Goal: Task Accomplishment & Management: Use online tool/utility

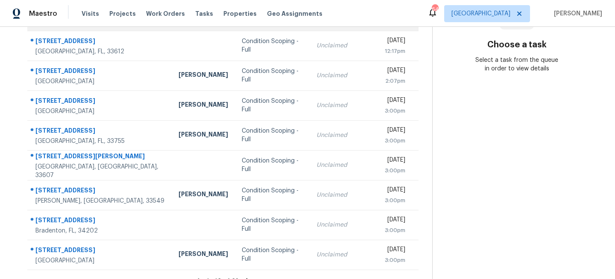
scroll to position [165, 0]
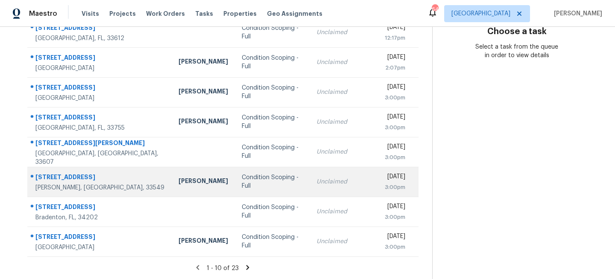
click at [316, 178] on div "Unclaimed" at bounding box center [341, 182] width 50 height 9
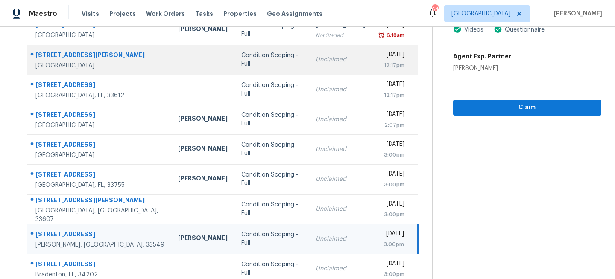
scroll to position [0, 0]
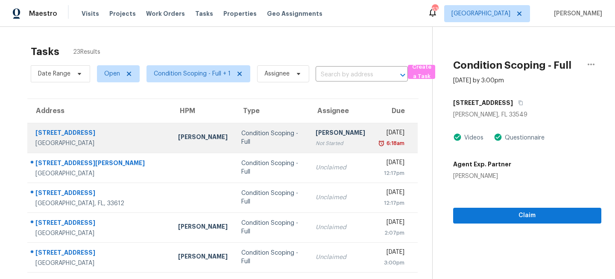
click at [248, 143] on td "Condition Scoping - Full" at bounding box center [271, 138] width 74 height 30
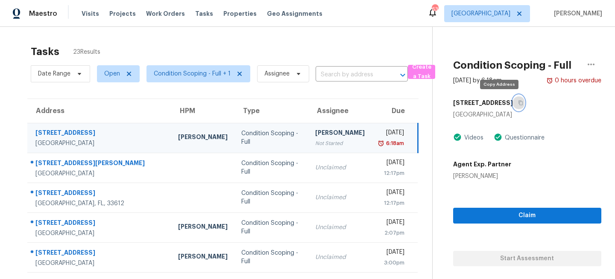
click at [518, 102] on icon "button" at bounding box center [520, 103] width 4 height 5
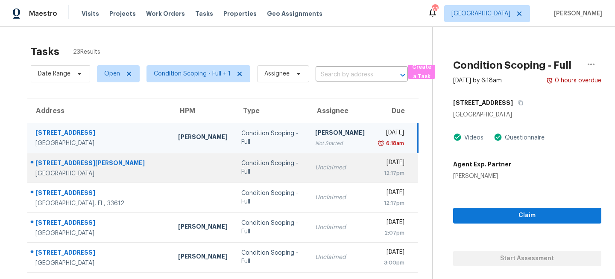
click at [308, 165] on td "Unclaimed" at bounding box center [339, 168] width 63 height 30
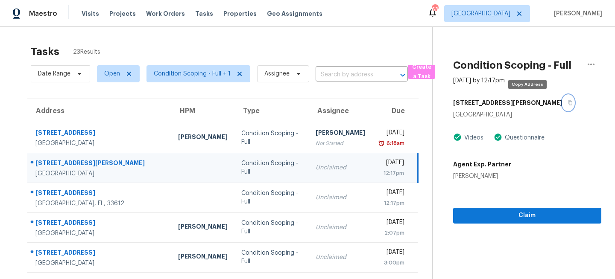
click at [568, 101] on icon "button" at bounding box center [570, 103] width 4 height 5
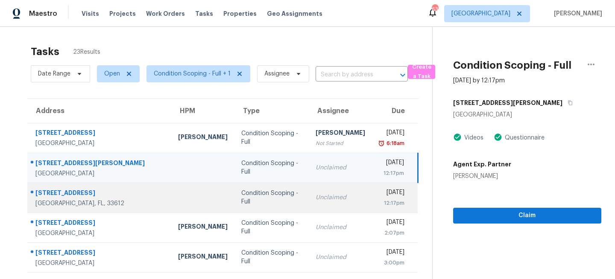
click at [315, 194] on div "Unclaimed" at bounding box center [340, 197] width 50 height 9
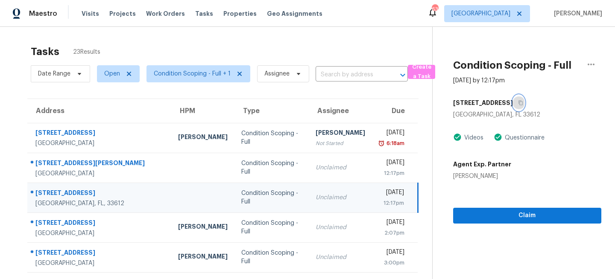
click at [518, 101] on icon "button" at bounding box center [520, 103] width 4 height 5
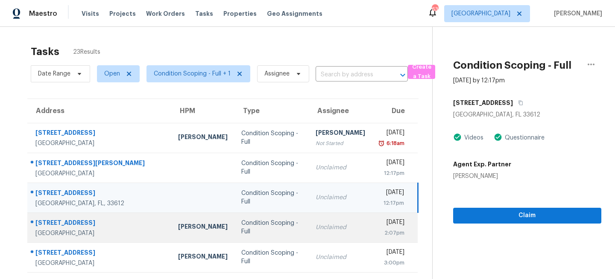
click at [262, 223] on td "Condition Scoping - Full" at bounding box center [271, 228] width 74 height 30
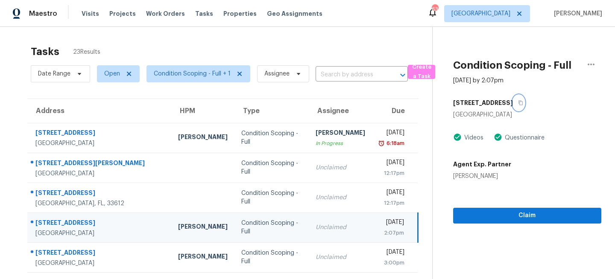
click at [518, 102] on icon "button" at bounding box center [520, 103] width 4 height 5
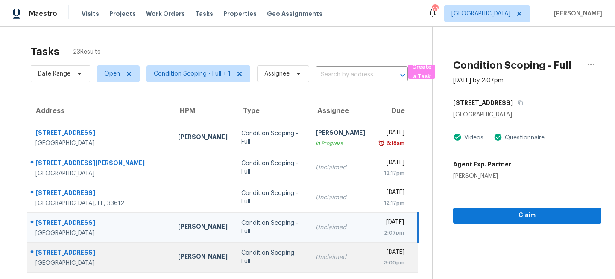
click at [263, 256] on div "Condition Scoping - Full" at bounding box center [271, 257] width 61 height 17
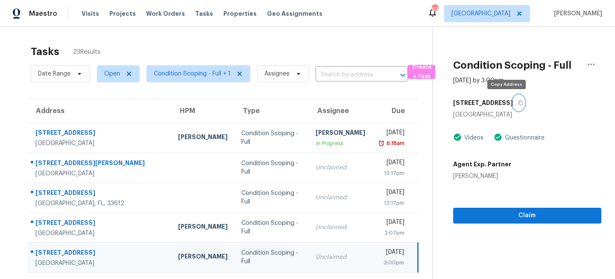
click at [518, 103] on icon "button" at bounding box center [520, 102] width 5 height 5
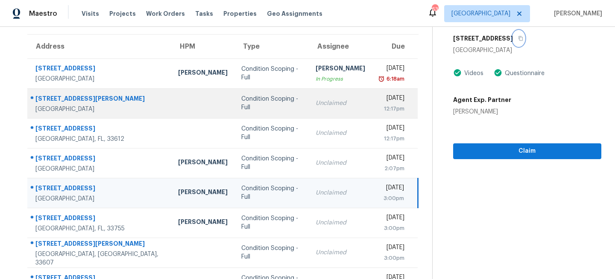
scroll to position [84, 0]
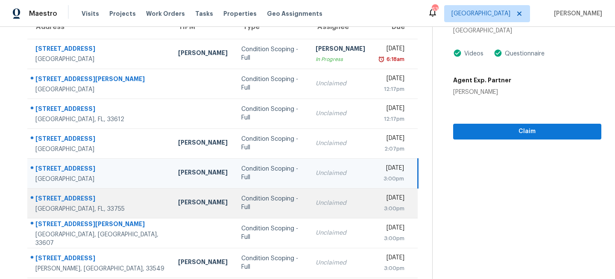
click at [270, 205] on div "Condition Scoping - Full" at bounding box center [271, 203] width 61 height 17
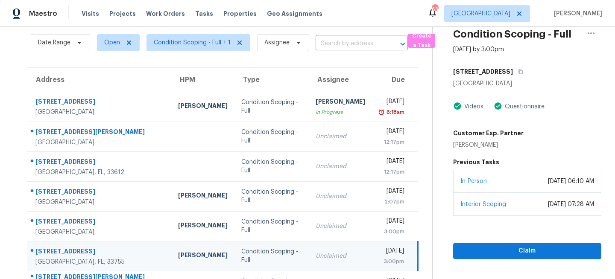
scroll to position [27, 0]
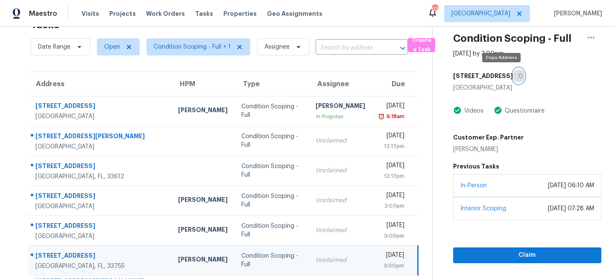
click at [518, 77] on icon "button" at bounding box center [520, 75] width 5 height 5
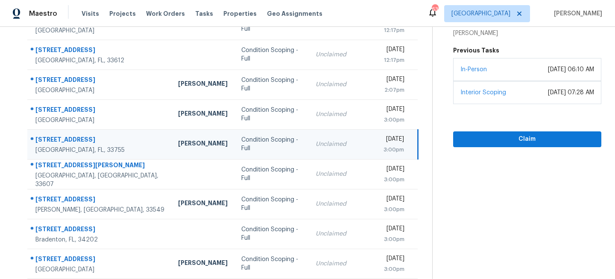
scroll to position [165, 0]
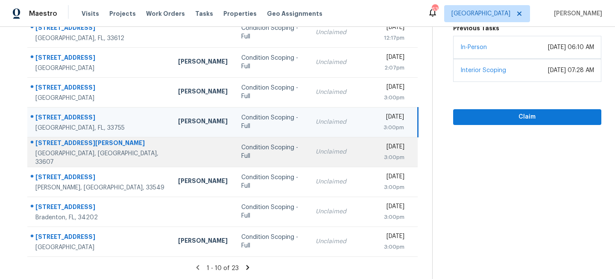
click at [254, 154] on div "Condition Scoping - Full" at bounding box center [271, 151] width 61 height 17
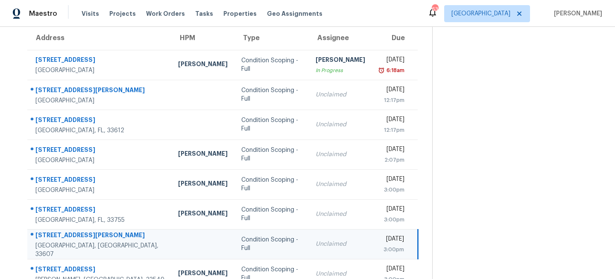
scroll to position [43, 0]
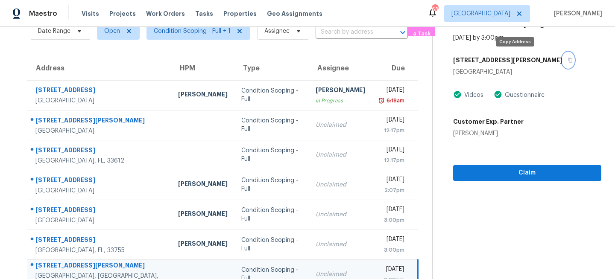
click at [562, 59] on button "button" at bounding box center [568, 59] width 12 height 15
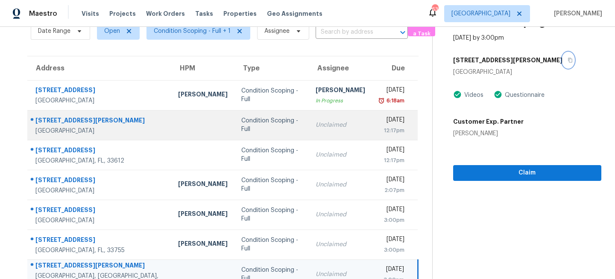
scroll to position [0, 0]
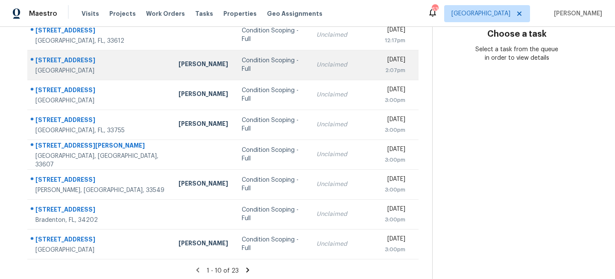
scroll to position [165, 0]
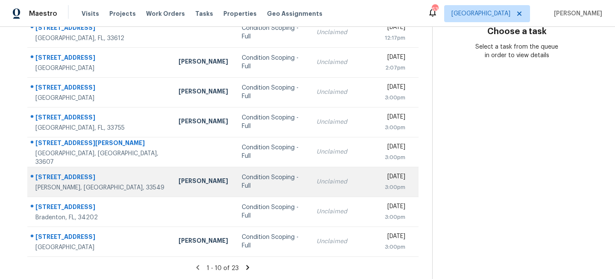
click at [309, 187] on td "Unclaimed" at bounding box center [340, 182] width 63 height 30
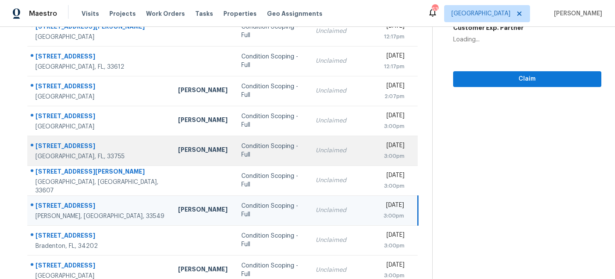
scroll to position [67, 0]
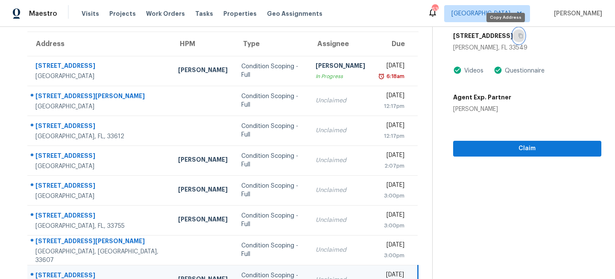
click at [518, 35] on icon "button" at bounding box center [520, 35] width 5 height 5
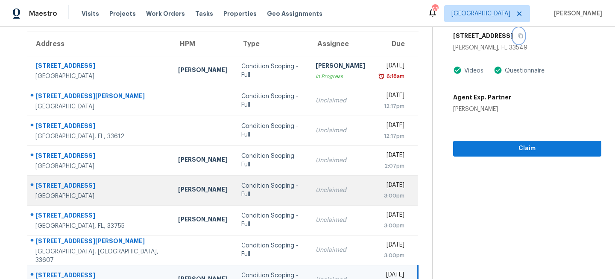
scroll to position [165, 0]
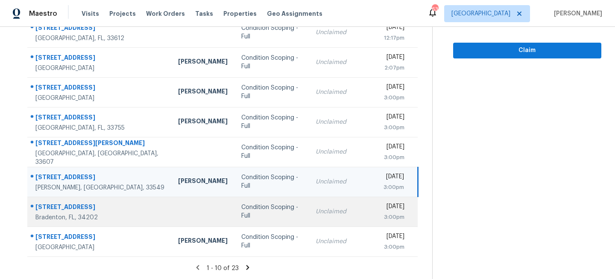
click at [309, 215] on td "Unclaimed" at bounding box center [340, 212] width 63 height 30
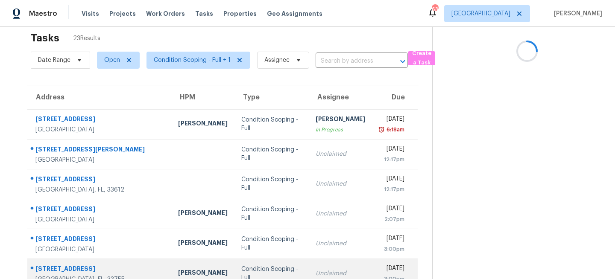
scroll to position [0, 0]
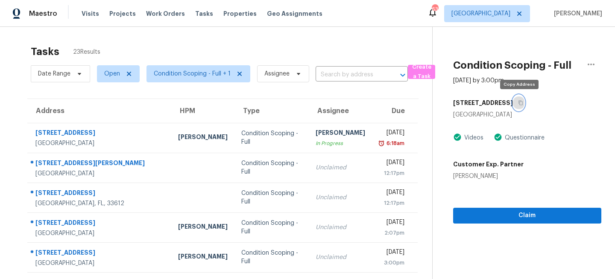
click at [519, 101] on icon "button" at bounding box center [520, 103] width 4 height 5
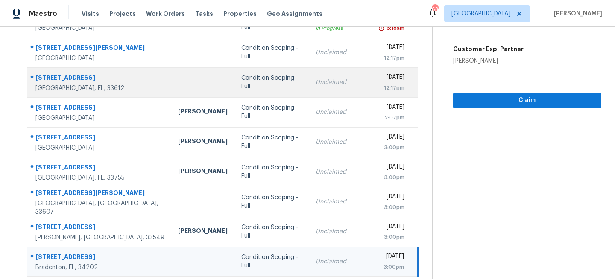
scroll to position [165, 0]
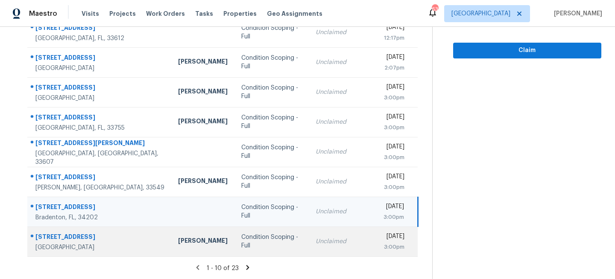
click at [265, 233] on td "Condition Scoping - Full" at bounding box center [271, 242] width 74 height 30
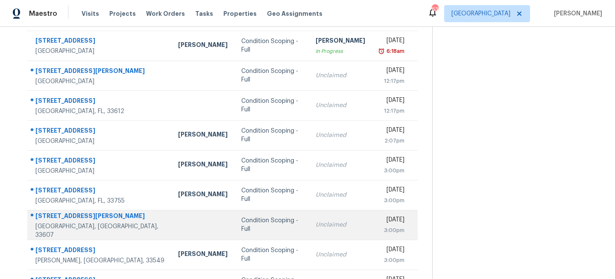
scroll to position [0, 0]
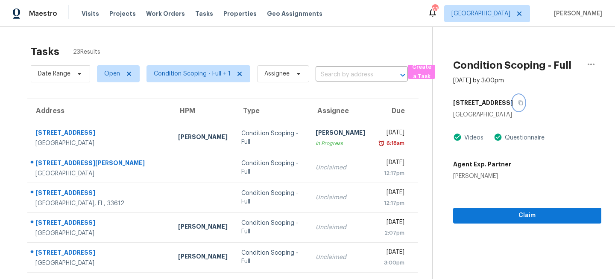
click at [518, 102] on icon "button" at bounding box center [520, 102] width 5 height 5
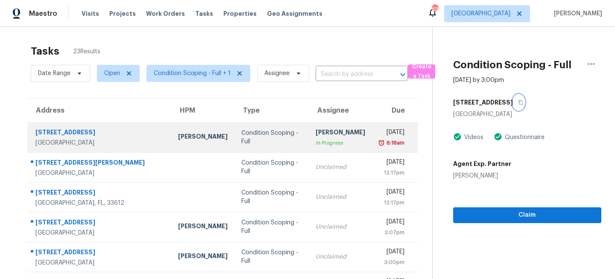
scroll to position [165, 0]
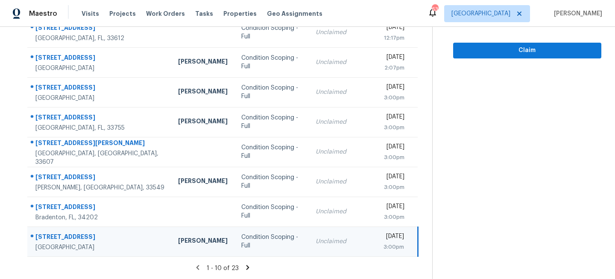
click at [248, 268] on icon at bounding box center [248, 268] width 8 height 8
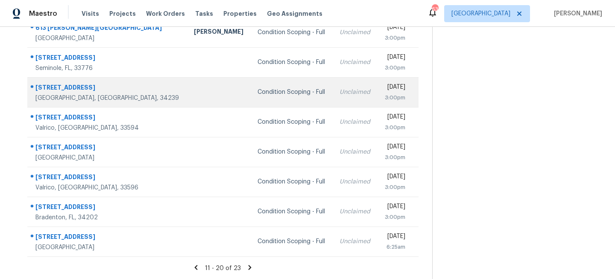
scroll to position [0, 0]
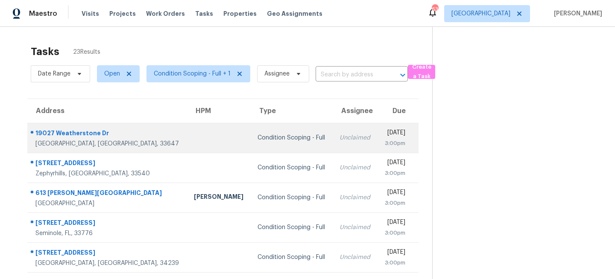
click at [257, 139] on div "Condition Scoping - Full" at bounding box center [291, 138] width 68 height 9
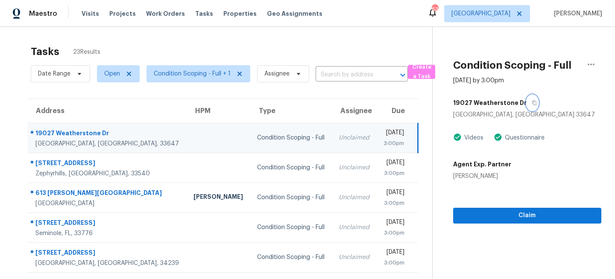
click at [531, 103] on icon "button" at bounding box center [533, 102] width 5 height 5
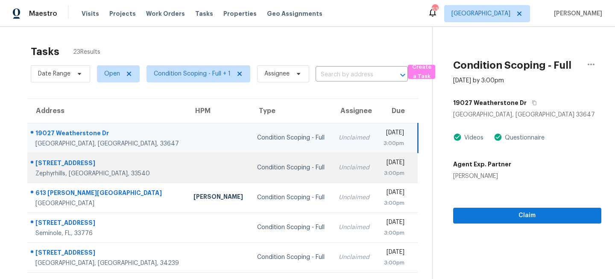
click at [338, 169] on div "Unclaimed" at bounding box center [353, 167] width 31 height 9
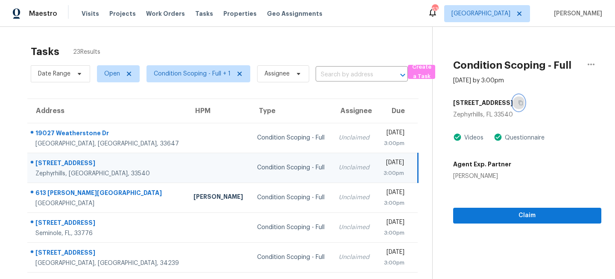
click at [523, 102] on icon "button" at bounding box center [520, 102] width 5 height 5
